Goal: Transaction & Acquisition: Subscribe to service/newsletter

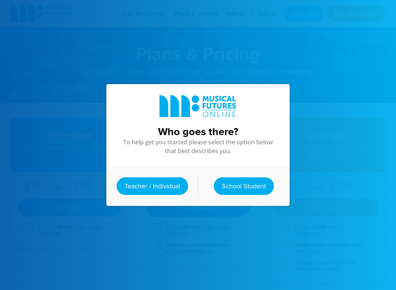
click at [230, 186] on link "School Student" at bounding box center [244, 186] width 60 height 18
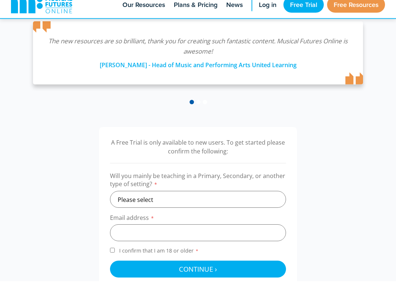
scroll to position [135, 0]
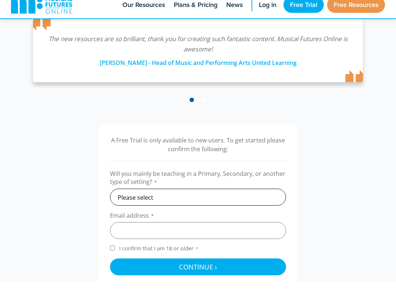
click at [232, 198] on select "Please select Primary Secondary Other" at bounding box center [198, 205] width 176 height 17
click at [253, 197] on select "Please select Primary Secondary Other" at bounding box center [198, 205] width 176 height 17
select select "primary"
click at [204, 231] on input "email" at bounding box center [198, 239] width 176 height 17
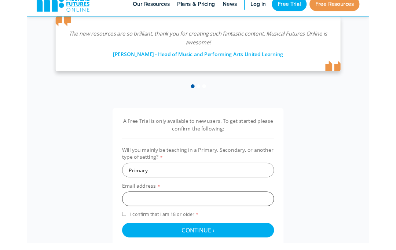
scroll to position [163, 0]
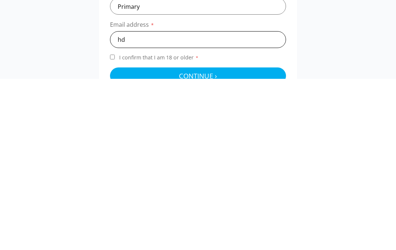
type input "h"
